Goal: Task Accomplishment & Management: Use online tool/utility

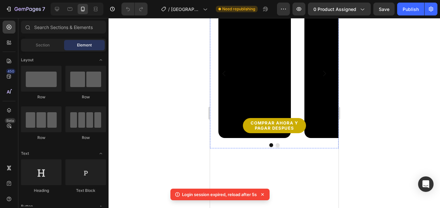
scroll to position [364, 0]
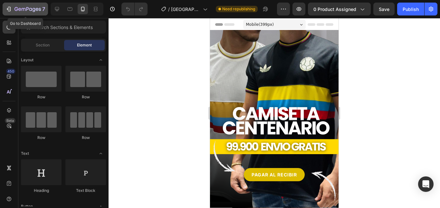
click at [20, 8] on icon "button" at bounding box center [28, 9] width 26 height 5
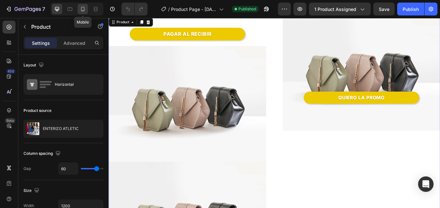
click at [83, 7] on icon at bounding box center [83, 9] width 6 height 6
type input "0"
type input "100%"
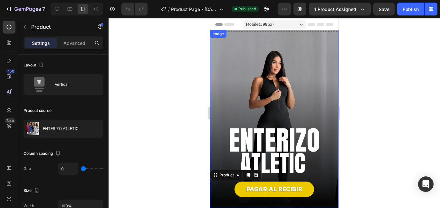
click at [266, 88] on img at bounding box center [274, 119] width 129 height 178
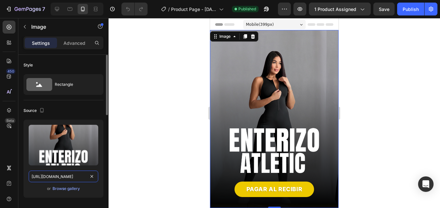
click at [69, 178] on input "https://cdn.shopify.com/s/files/1/0555/7918/1226/files/gempages_475399761675944…" at bounding box center [64, 177] width 70 height 12
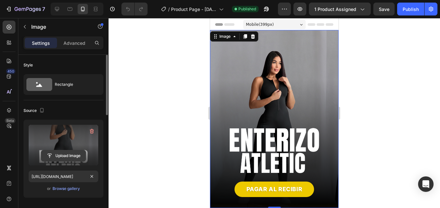
click at [69, 157] on input "file" at bounding box center [63, 155] width 44 height 11
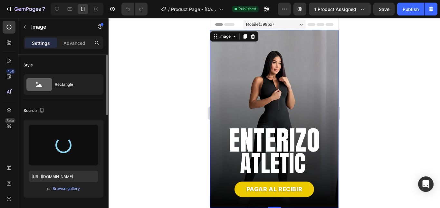
type input "[URL][DOMAIN_NAME]"
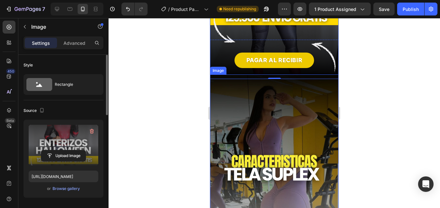
scroll to position [161, 0]
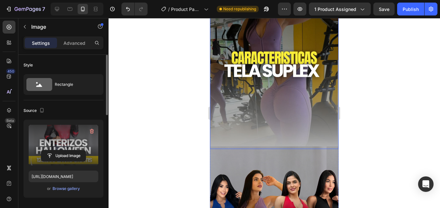
click at [281, 64] on img at bounding box center [274, 60] width 129 height 178
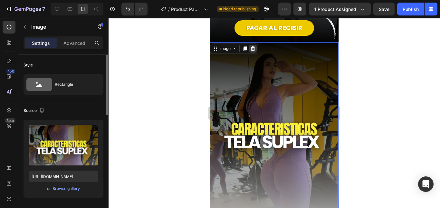
click at [253, 46] on icon at bounding box center [253, 48] width 4 height 5
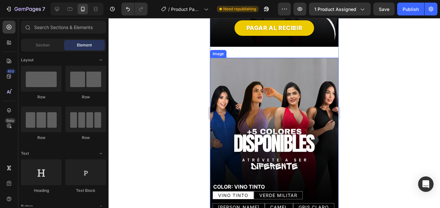
click at [263, 59] on img at bounding box center [274, 147] width 129 height 178
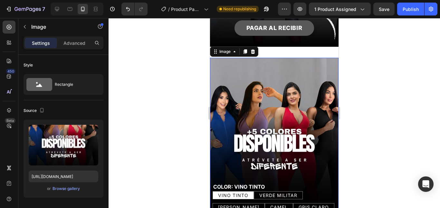
scroll to position [97, 0]
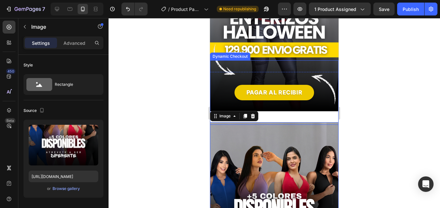
click at [312, 68] on div "PAGAR AL RECIBIR Dynamic Checkout" at bounding box center [274, 92] width 129 height 64
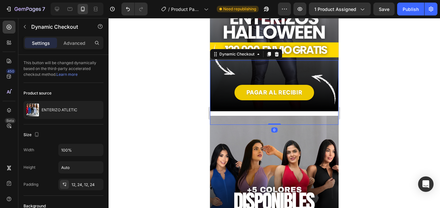
drag, startPoint x: 276, startPoint y: 123, endPoint x: 290, endPoint y: 73, distance: 52.1
click at [282, 103] on div "PAGAR AL RECIBIR Dynamic Checkout 0" at bounding box center [274, 92] width 129 height 64
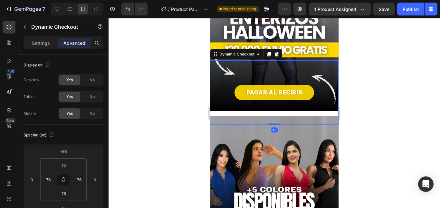
scroll to position [64, 0]
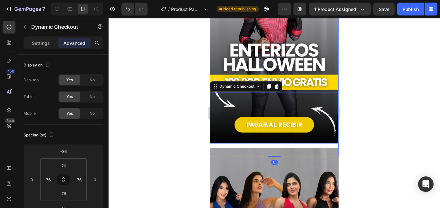
click at [326, 46] on img at bounding box center [274, 55] width 129 height 178
click at [328, 39] on img at bounding box center [274, 55] width 129 height 178
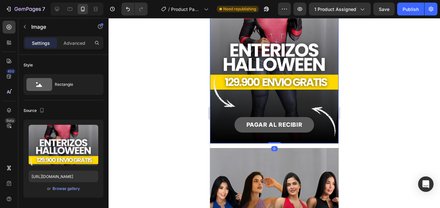
drag, startPoint x: 275, startPoint y: 134, endPoint x: 275, endPoint y: 122, distance: 11.9
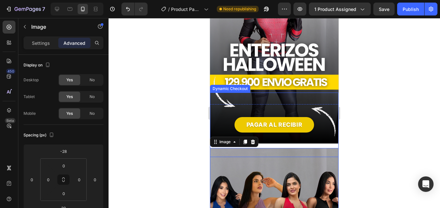
click at [250, 109] on div "PAGAR AL RECIBIR Dynamic Checkout" at bounding box center [274, 125] width 129 height 64
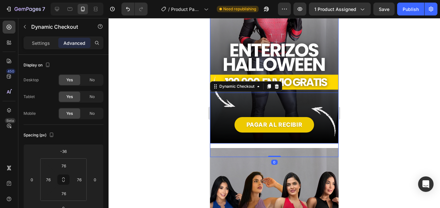
click at [314, 54] on img at bounding box center [274, 55] width 129 height 178
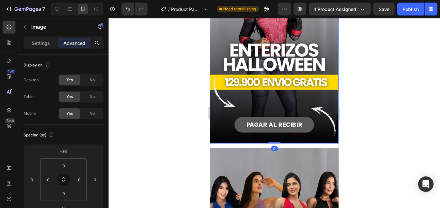
drag, startPoint x: 273, startPoint y: 137, endPoint x: 277, endPoint y: 112, distance: 24.8
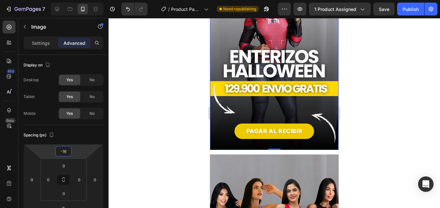
drag, startPoint x: 80, startPoint y: 150, endPoint x: 113, endPoint y: 142, distance: 34.6
click at [79, 0] on html "7 Version history / Product Page - Aug 1, 15:44:40 Need republishing Preview 1 …" at bounding box center [220, 0] width 440 height 0
click at [65, 150] on input "-16" at bounding box center [63, 151] width 13 height 10
type input "-0"
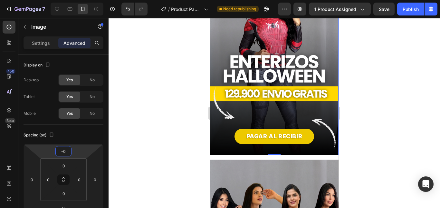
click at [221, 147] on div "PAGAR AL RECIBIR Dynamic Checkout" at bounding box center [274, 136] width 129 height 64
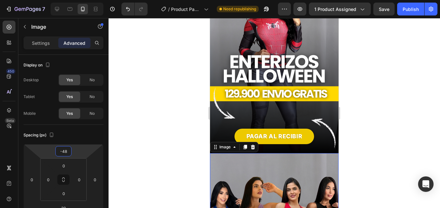
type input "-46"
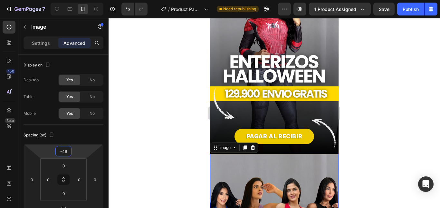
click at [83, 0] on html "7 Version history / Product Page - Aug 1, 15:44:40 Need republishing Preview 1 …" at bounding box center [220, 0] width 440 height 0
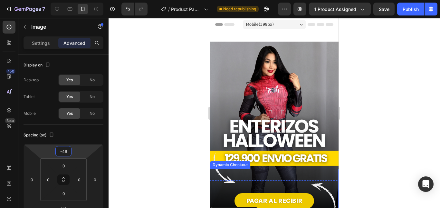
click at [280, 185] on div "PAGAR AL RECIBIR Dynamic Checkout" at bounding box center [274, 201] width 129 height 64
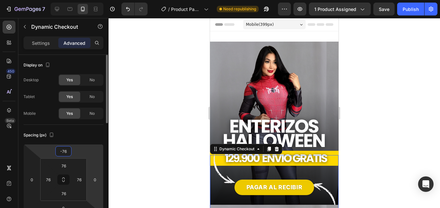
drag, startPoint x: 88, startPoint y: 161, endPoint x: 94, endPoint y: 158, distance: 6.9
click at [89, 0] on html "7 Version history / Product Page - Aug 1, 15:44:40 Need republishing Preview 1 …" at bounding box center [220, 0] width 440 height 0
type input "-74"
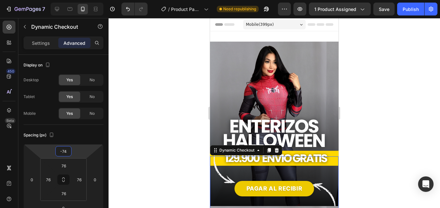
scroll to position [32, 0]
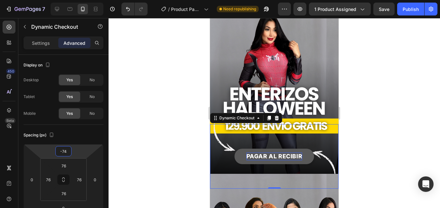
click at [262, 152] on div "PAGAR AL RECIBIR" at bounding box center [275, 155] width 56 height 7
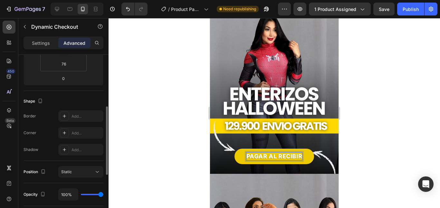
scroll to position [65, 0]
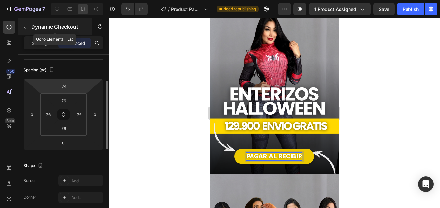
click at [22, 23] on button "button" at bounding box center [25, 27] width 10 height 10
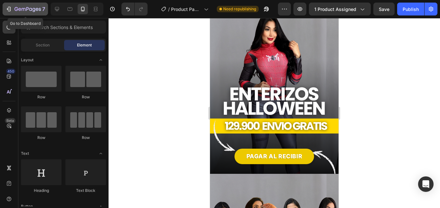
click at [24, 9] on icon "button" at bounding box center [28, 9] width 26 height 5
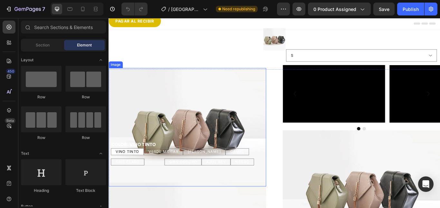
scroll to position [32, 0]
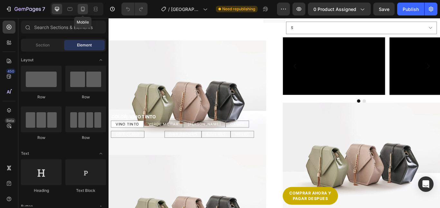
click at [81, 9] on icon at bounding box center [83, 9] width 4 height 5
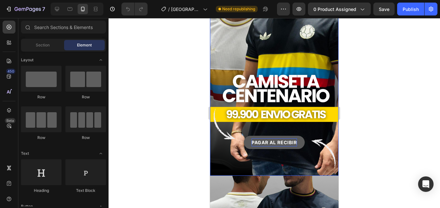
click at [267, 138] on p "PAGAR AL RECIBIR" at bounding box center [274, 142] width 45 height 8
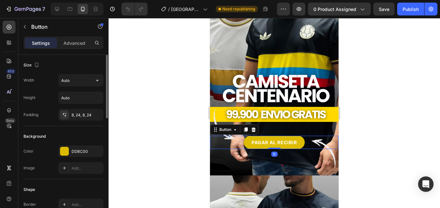
scroll to position [258, 0]
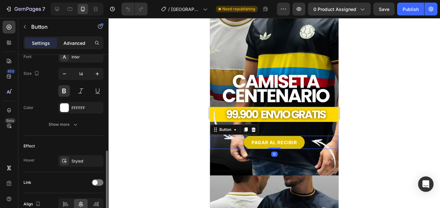
click at [75, 41] on p "Advanced" at bounding box center [75, 43] width 22 height 7
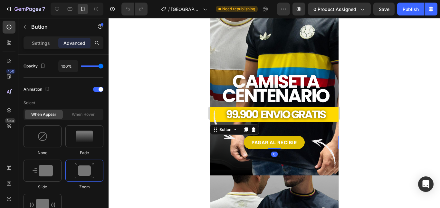
scroll to position [472, 0]
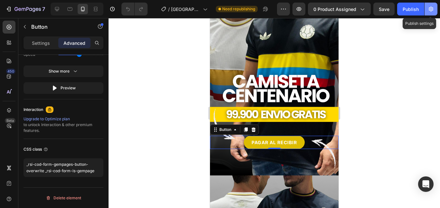
click at [427, 11] on button "button" at bounding box center [431, 9] width 13 height 13
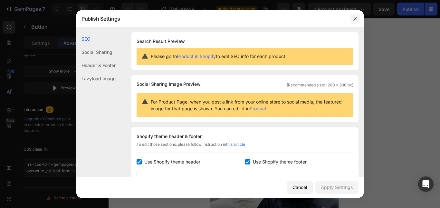
click at [352, 19] on button "button" at bounding box center [355, 19] width 10 height 10
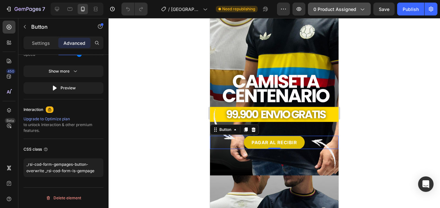
click at [351, 5] on button "0 product assigned" at bounding box center [339, 9] width 63 height 13
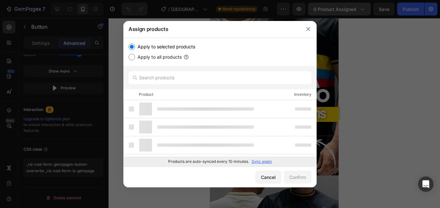
click at [350, 6] on div at bounding box center [220, 104] width 440 height 208
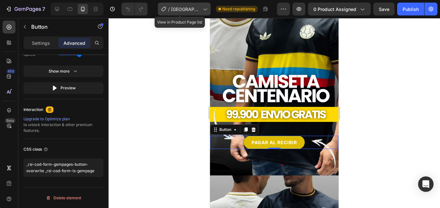
click at [190, 8] on span "[GEOGRAPHIC_DATA]" at bounding box center [185, 9] width 29 height 7
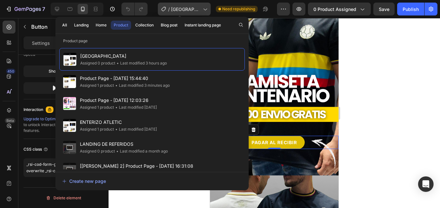
click at [202, 10] on icon at bounding box center [205, 9] width 6 height 6
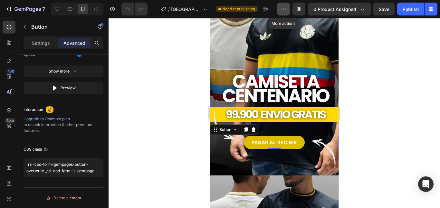
click at [284, 6] on icon "button" at bounding box center [283, 9] width 6 height 6
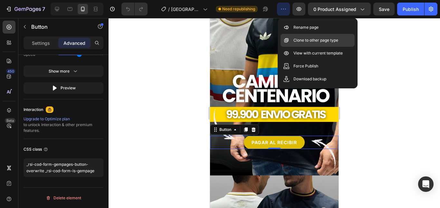
click at [310, 40] on p "Clone to other page type" at bounding box center [316, 40] width 45 height 6
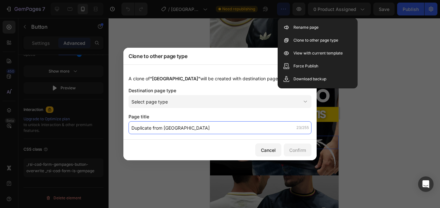
click at [202, 130] on input "Duplicate from Colombia" at bounding box center [220, 127] width 183 height 13
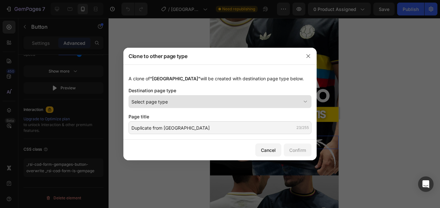
click at [213, 103] on div "Select page type" at bounding box center [217, 101] width 170 height 7
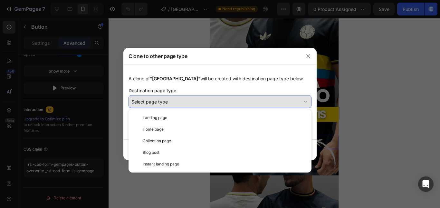
click at [215, 102] on div "Select page type" at bounding box center [217, 101] width 170 height 7
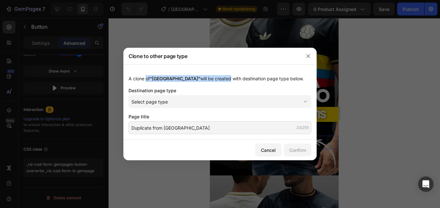
drag, startPoint x: 167, startPoint y: 79, endPoint x: 209, endPoint y: 80, distance: 42.2
click at [208, 80] on div "A clone of “Colombia” will be created with destination page type below." at bounding box center [220, 78] width 183 height 7
click at [214, 80] on div "A clone of “Colombia” will be created with destination page type below." at bounding box center [220, 78] width 183 height 7
click at [309, 59] on button "button" at bounding box center [308, 56] width 10 height 10
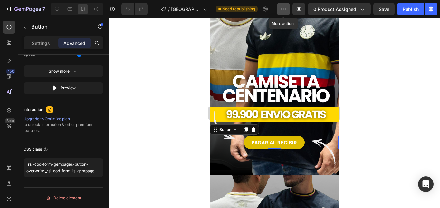
click at [286, 14] on button "button" at bounding box center [283, 9] width 13 height 13
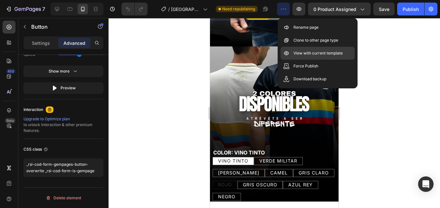
scroll to position [0, 0]
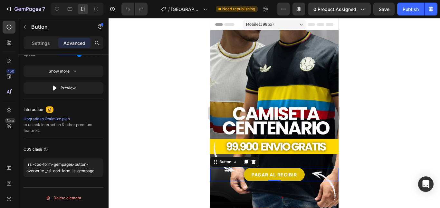
click at [180, 47] on div at bounding box center [275, 113] width 332 height 190
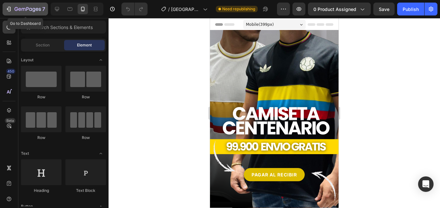
click at [25, 7] on icon "button" at bounding box center [28, 9] width 26 height 5
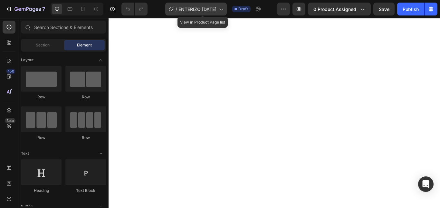
click at [216, 12] on span "ENTERIZO [DATE]" at bounding box center [198, 9] width 38 height 7
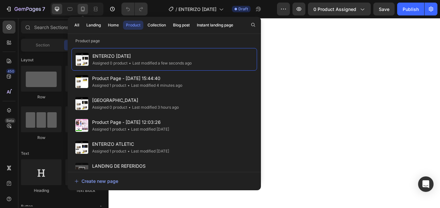
click at [82, 8] on icon at bounding box center [83, 9] width 6 height 6
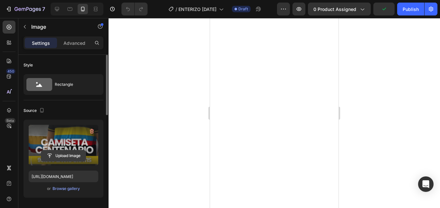
click at [69, 157] on input "file" at bounding box center [63, 155] width 44 height 11
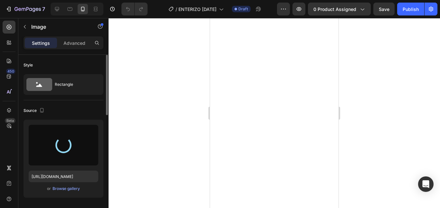
type input "[URL][DOMAIN_NAME]"
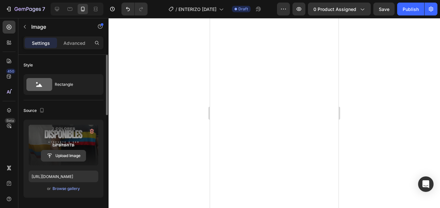
click at [72, 158] on input "file" at bounding box center [63, 155] width 44 height 11
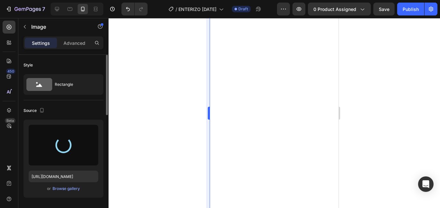
type input "[URL][DOMAIN_NAME]"
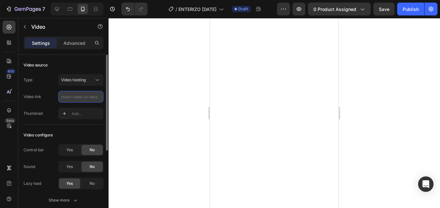
click at [70, 94] on input "text" at bounding box center [80, 97] width 45 height 12
paste input "[URL][DOMAIN_NAME]"
type input "[URL][DOMAIN_NAME]"
click at [201, 81] on div at bounding box center [275, 113] width 332 height 190
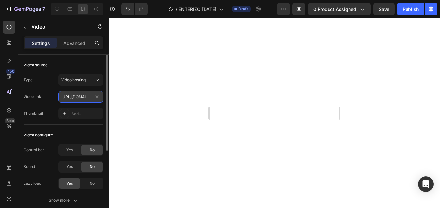
click at [78, 97] on input "[URL][DOMAIN_NAME]" at bounding box center [80, 97] width 45 height 12
paste input "[URL][DOMAIN_NAME]"
type input "[URL][DOMAIN_NAME]"
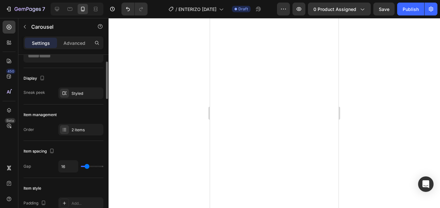
scroll to position [97, 0]
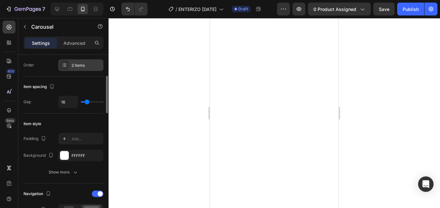
click at [78, 68] on div "2 items" at bounding box center [80, 65] width 45 height 12
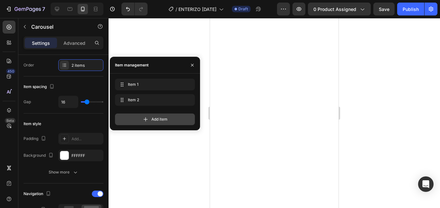
click at [148, 121] on icon at bounding box center [145, 119] width 6 height 6
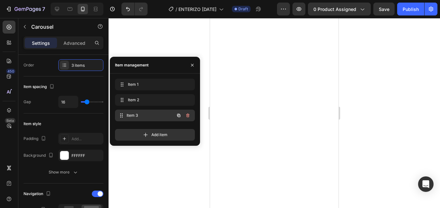
click at [162, 115] on span "Item 3" at bounding box center [151, 116] width 48 height 6
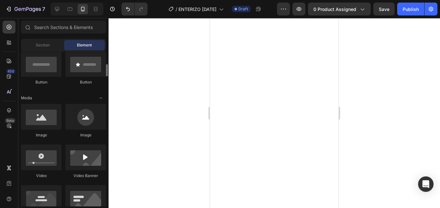
scroll to position [193, 0]
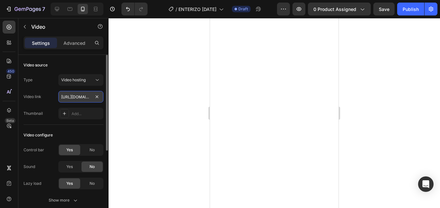
click at [79, 96] on input "[URL][DOMAIN_NAME]" at bounding box center [80, 97] width 45 height 12
paste input "[URL][DOMAIN_NAME]"
type input "[URL][DOMAIN_NAME]"
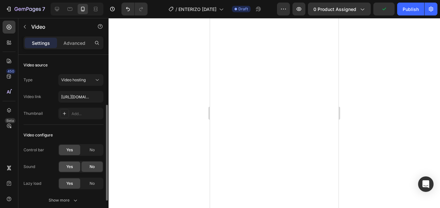
scroll to position [32, 0]
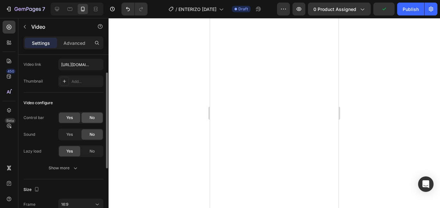
click at [88, 116] on div "No" at bounding box center [92, 118] width 21 height 10
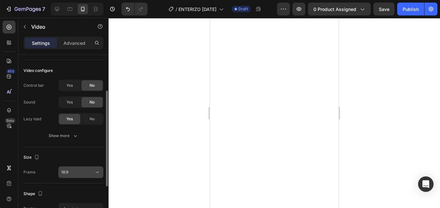
click at [75, 170] on div "16:9" at bounding box center [77, 172] width 33 height 6
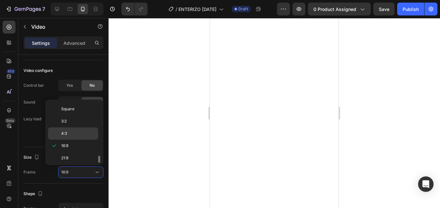
scroll to position [62, 0]
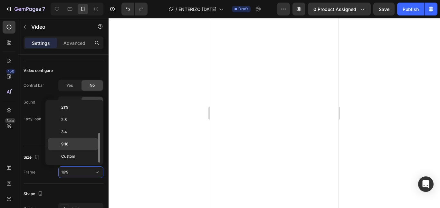
click at [71, 142] on p "9:16" at bounding box center [78, 144] width 34 height 6
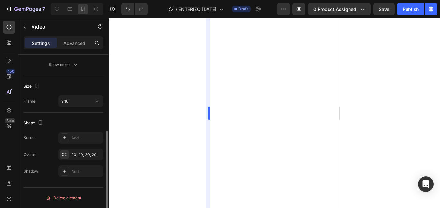
scroll to position [0, 0]
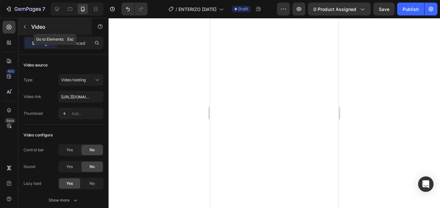
click at [28, 29] on button "button" at bounding box center [25, 27] width 10 height 10
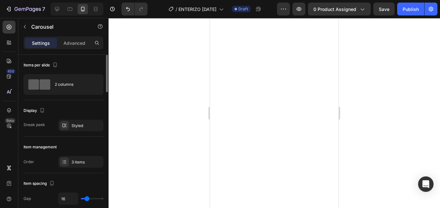
scroll to position [32, 0]
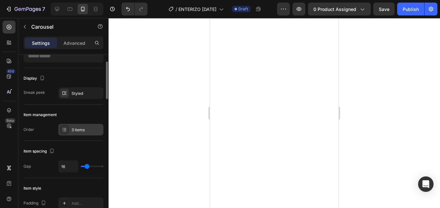
click at [75, 129] on div "3 items" at bounding box center [87, 130] width 30 height 6
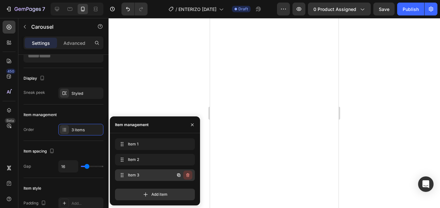
click at [188, 174] on icon "button" at bounding box center [187, 174] width 5 height 5
click at [178, 159] on icon "button" at bounding box center [178, 159] width 5 height 5
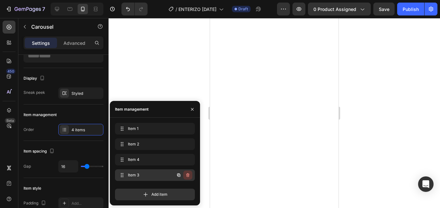
click at [187, 174] on icon "button" at bounding box center [187, 175] width 3 height 4
click at [185, 174] on div "Delete" at bounding box center [184, 175] width 12 height 6
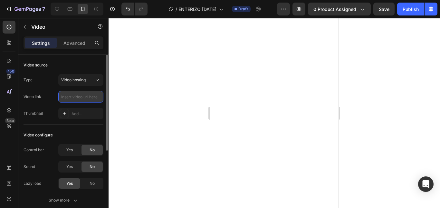
scroll to position [0, 0]
click at [87, 97] on input "text" at bounding box center [80, 97] width 45 height 12
paste input "[URL][DOMAIN_NAME]"
type input "[URL][DOMAIN_NAME]"
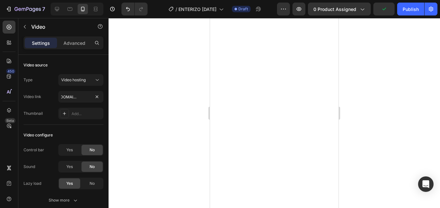
click at [156, 101] on div at bounding box center [275, 113] width 332 height 190
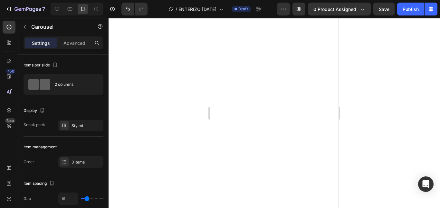
drag, startPoint x: 386, startPoint y: 110, endPoint x: 371, endPoint y: 114, distance: 15.6
click at [386, 111] on div at bounding box center [275, 113] width 332 height 190
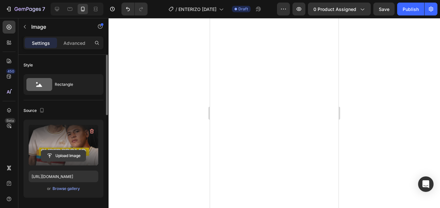
click at [74, 155] on input "file" at bounding box center [63, 155] width 44 height 11
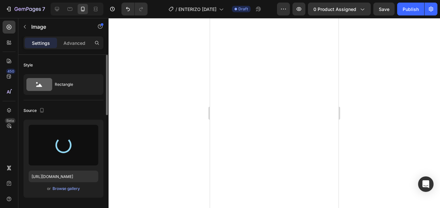
type input "[URL][DOMAIN_NAME]"
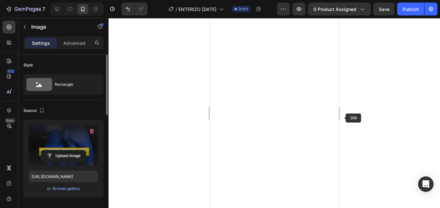
click at [343, 117] on div at bounding box center [275, 113] width 332 height 190
click at [62, 155] on input "file" at bounding box center [63, 155] width 44 height 11
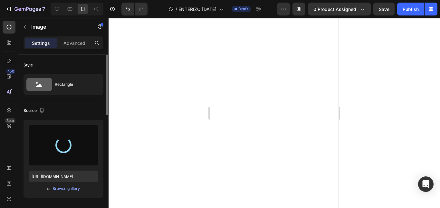
type input "[URL][DOMAIN_NAME]"
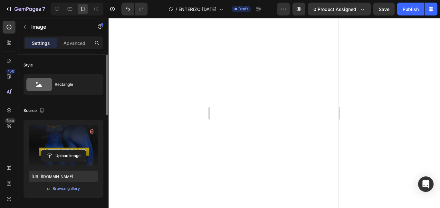
click at [352, 105] on div at bounding box center [275, 113] width 332 height 190
